Goal: Task Accomplishment & Management: Use online tool/utility

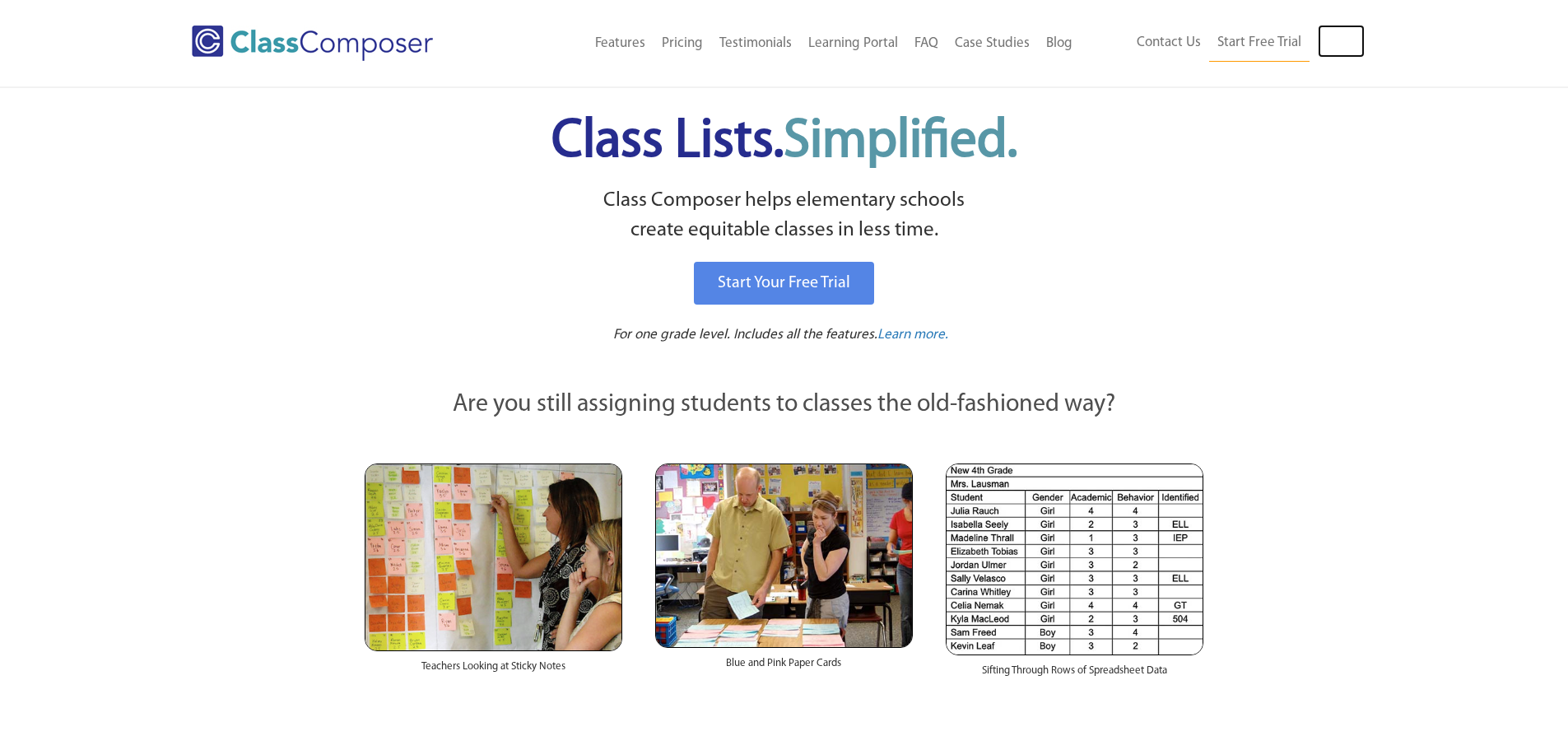
click at [1334, 35] on link "Log In" at bounding box center [1341, 40] width 47 height 33
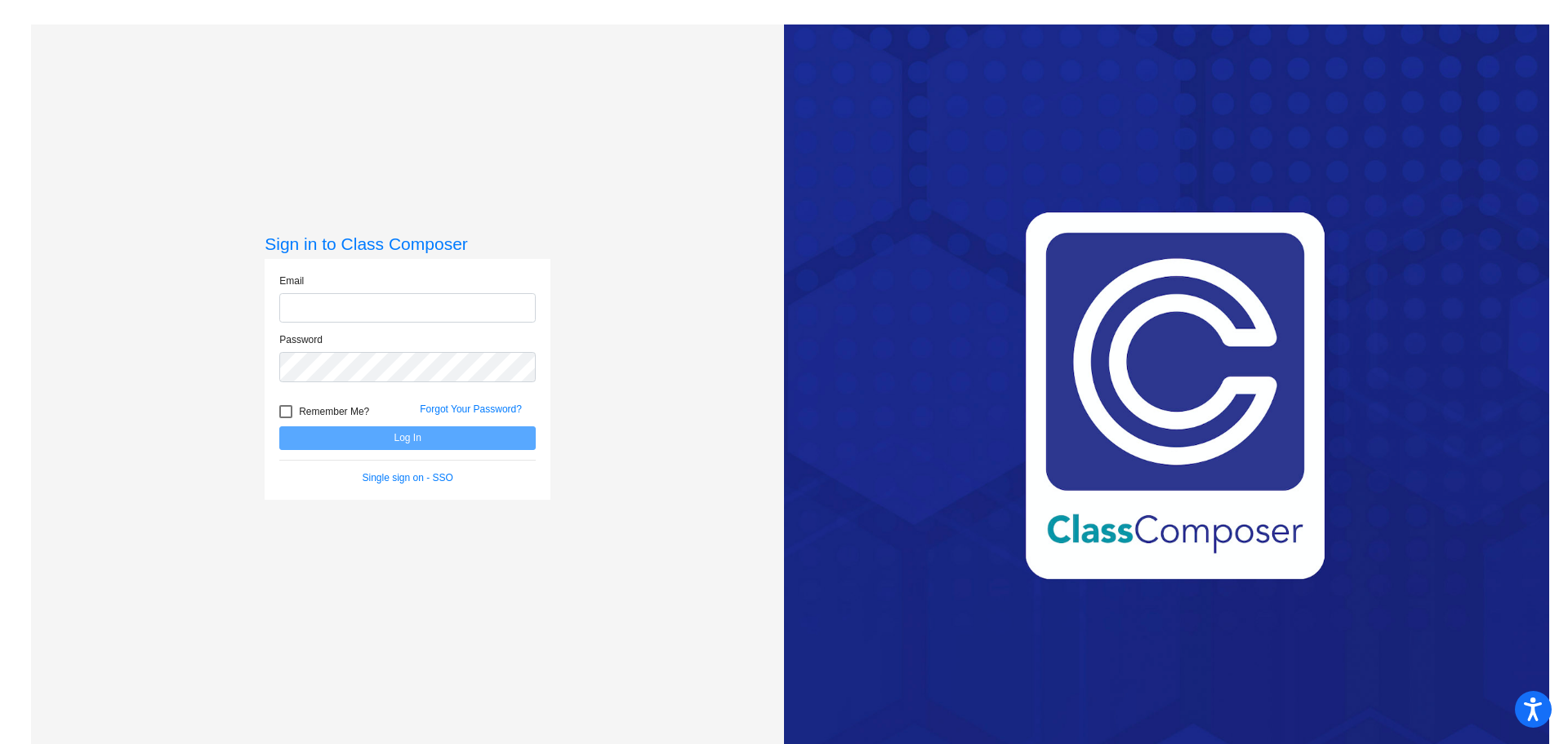
type input "[PERSON_NAME][EMAIL_ADDRESS][DOMAIN_NAME]"
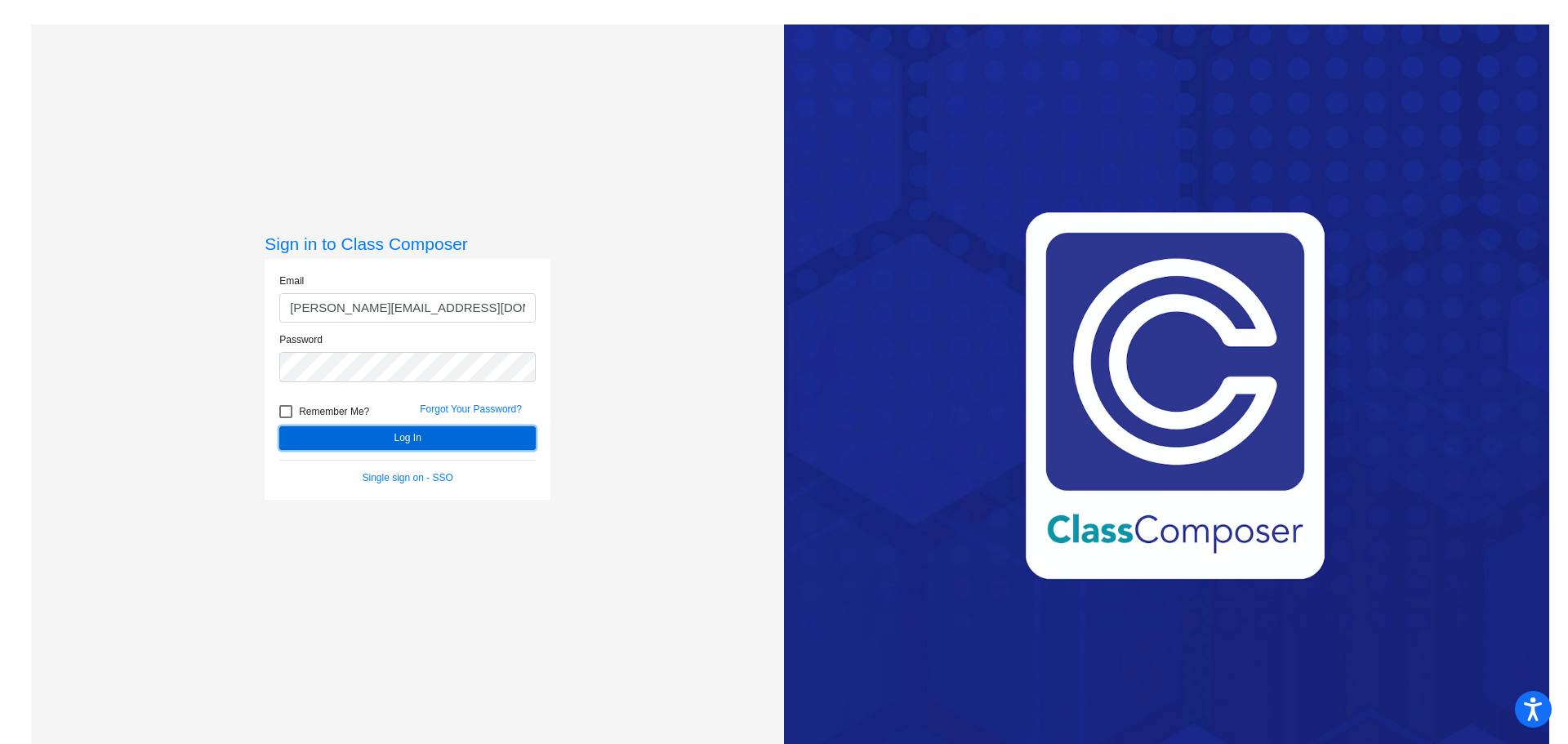
click at [395, 440] on button "Log In" at bounding box center [407, 437] width 257 height 23
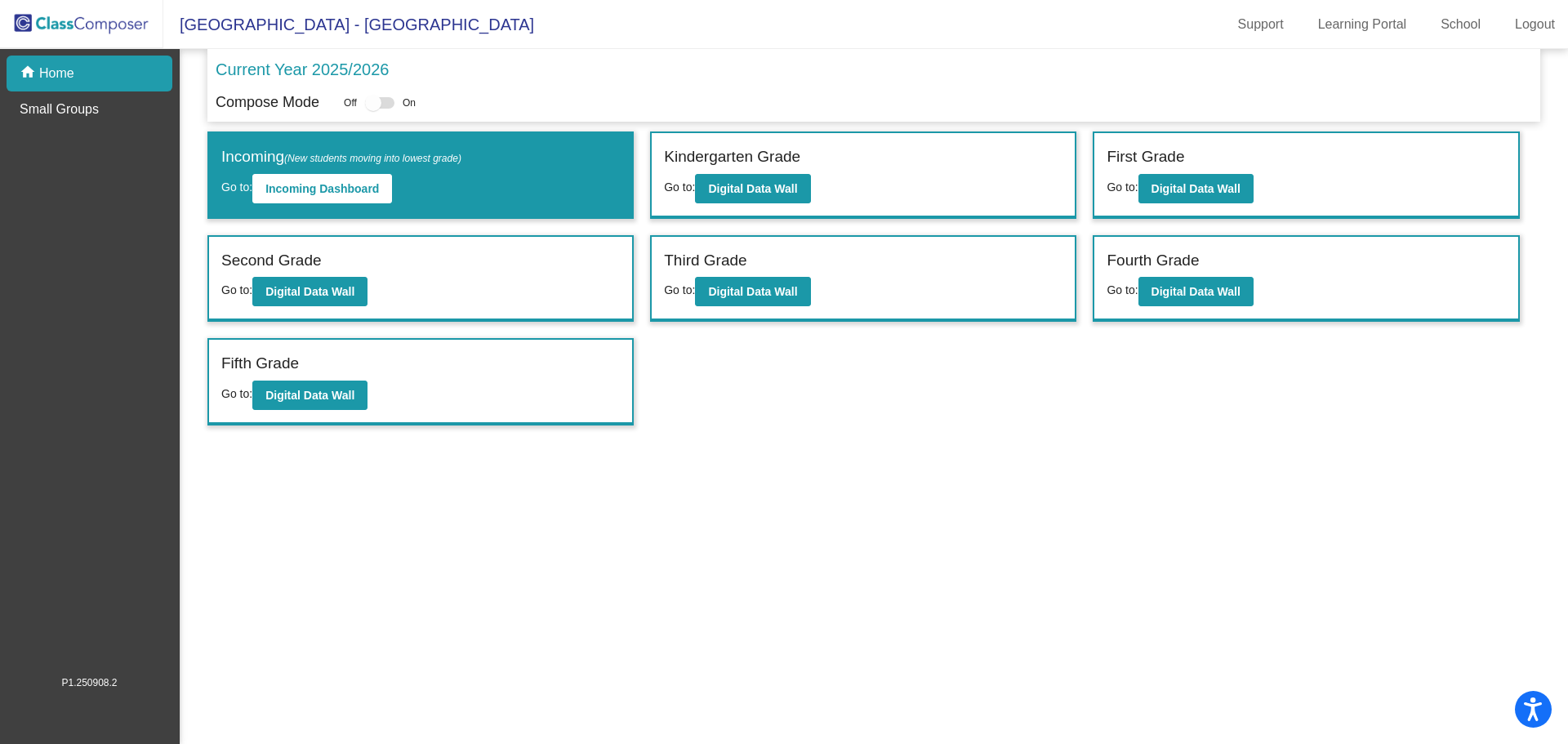
click at [1121, 160] on label "First Grade" at bounding box center [1145, 157] width 78 height 23
click at [1192, 190] on b "Digital Data Wall" at bounding box center [1195, 189] width 89 height 13
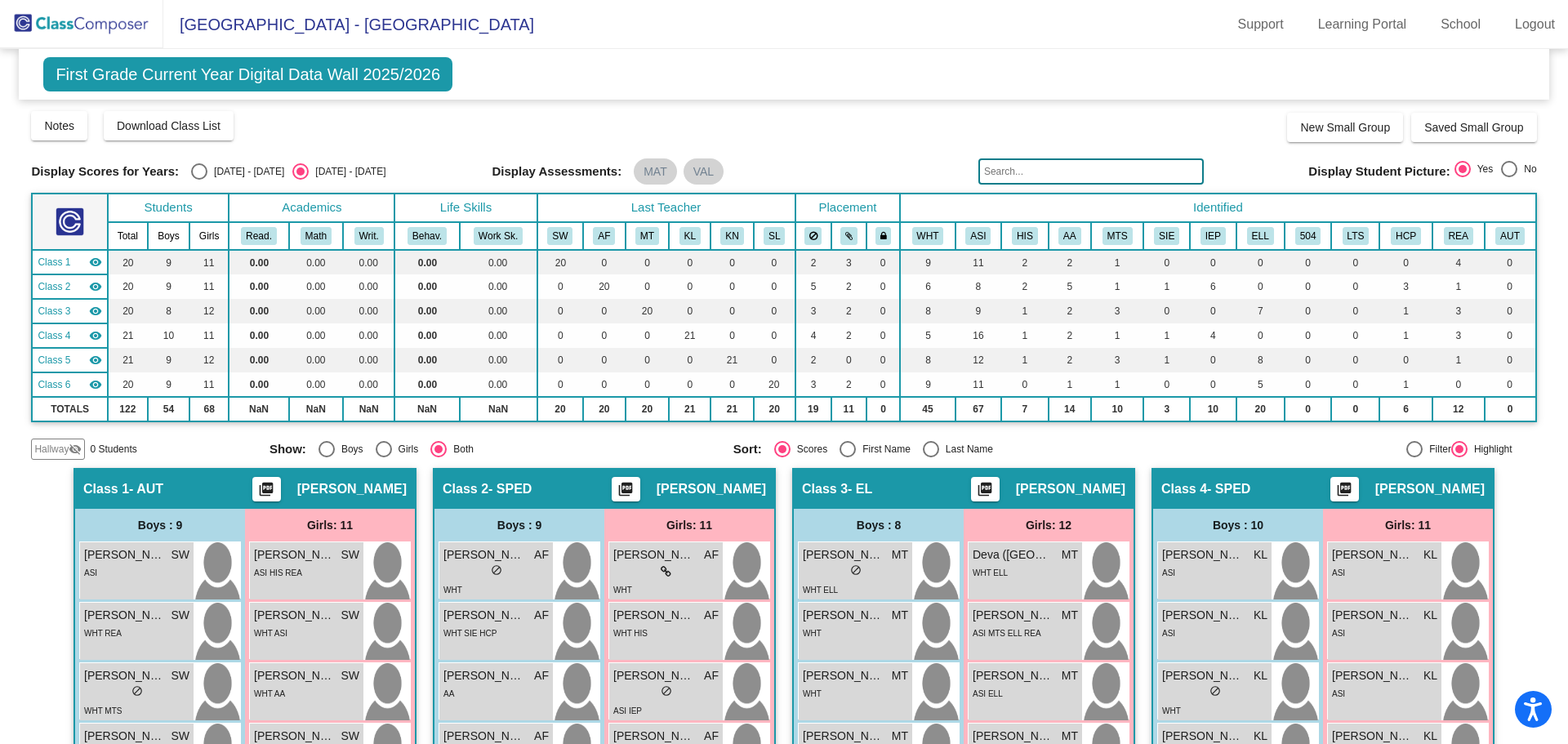
drag, startPoint x: 1557, startPoint y: 252, endPoint x: 1557, endPoint y: 347, distance: 95.0
click at [1557, 347] on mat-sidenav-content "First Grade Current Year Digital Data Wall 2025/2026 Add, Move, or Retain Stude…" at bounding box center [784, 396] width 1568 height 695
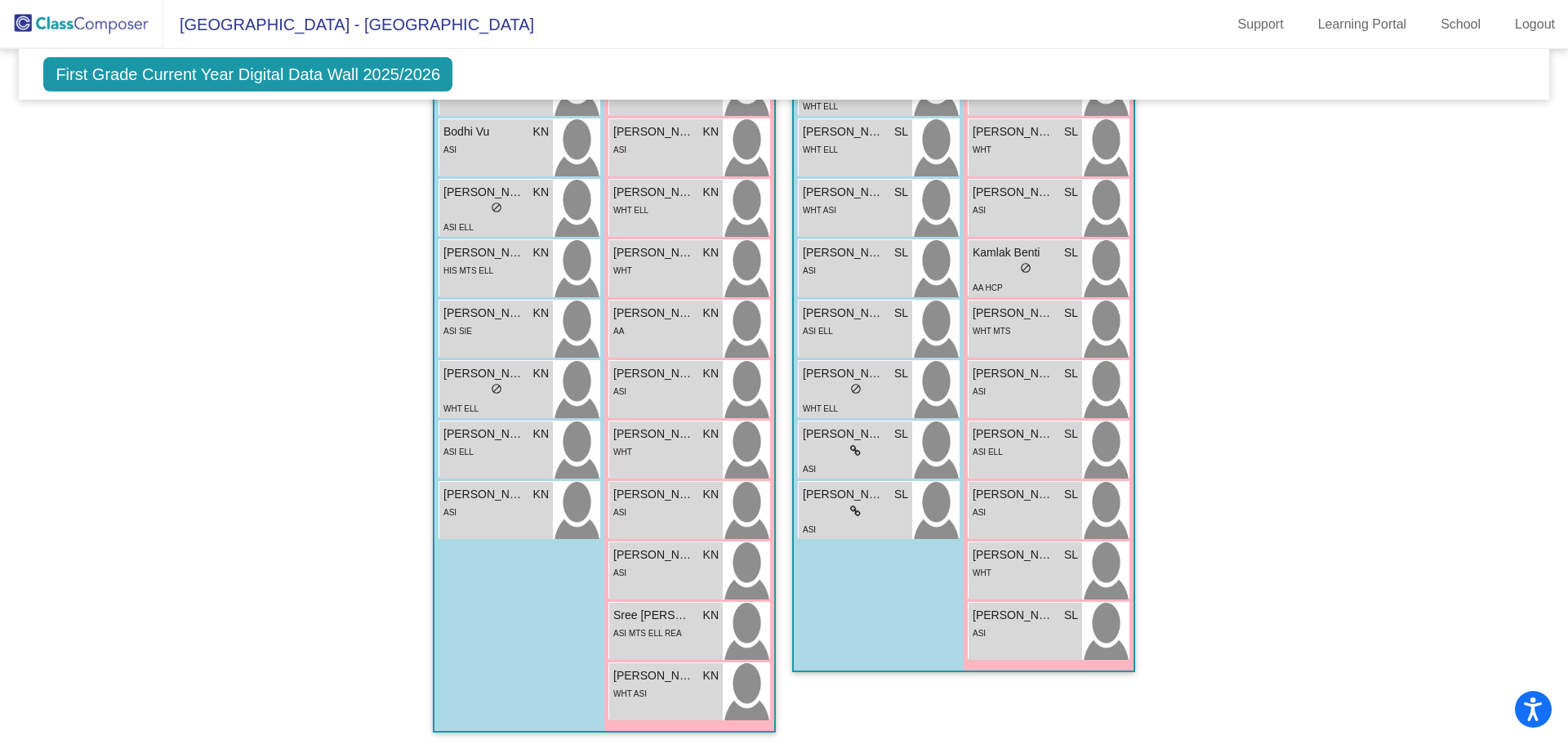
scroll to position [1370, 0]
